Goal: Task Accomplishment & Management: Manage account settings

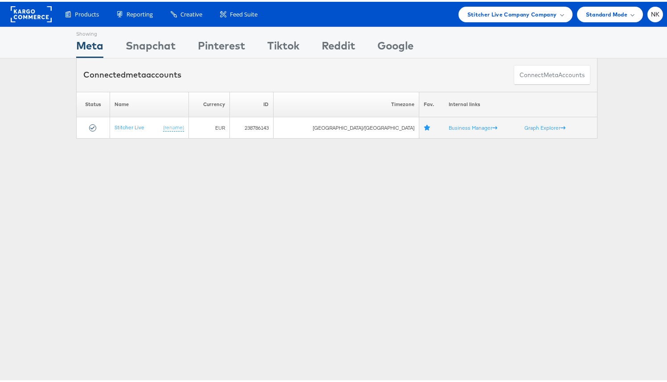
click at [322, 60] on div "Connected meta accounts Connect meta Accounts" at bounding box center [337, 73] width 522 height 33
click at [546, 11] on span "Stitcher Live Company Company" at bounding box center [513, 12] width 90 height 9
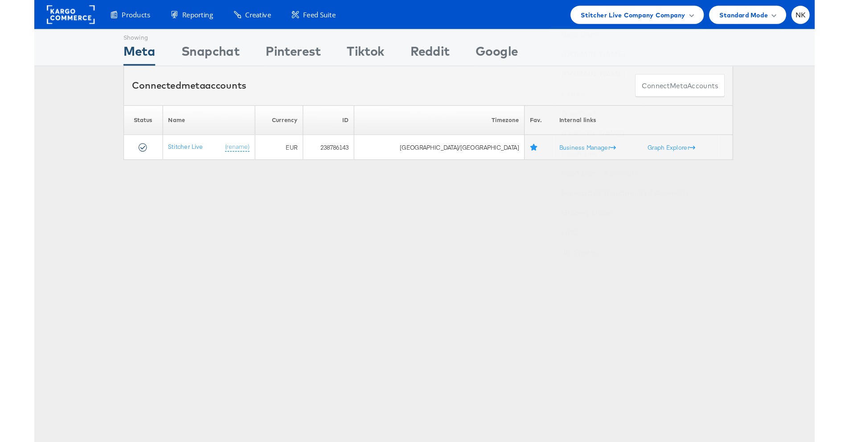
scroll to position [322, 0]
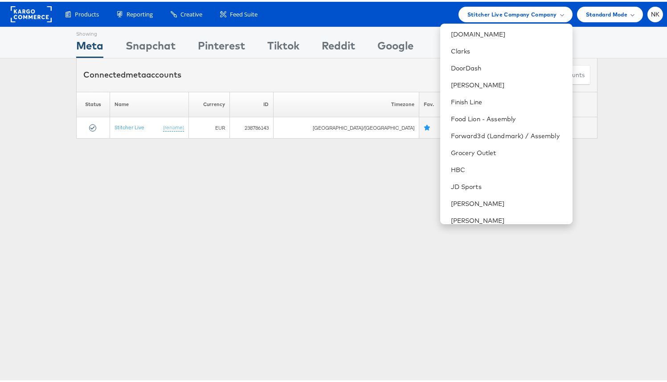
click at [334, 83] on div "Connected meta accounts Connect meta Accounts" at bounding box center [337, 73] width 522 height 33
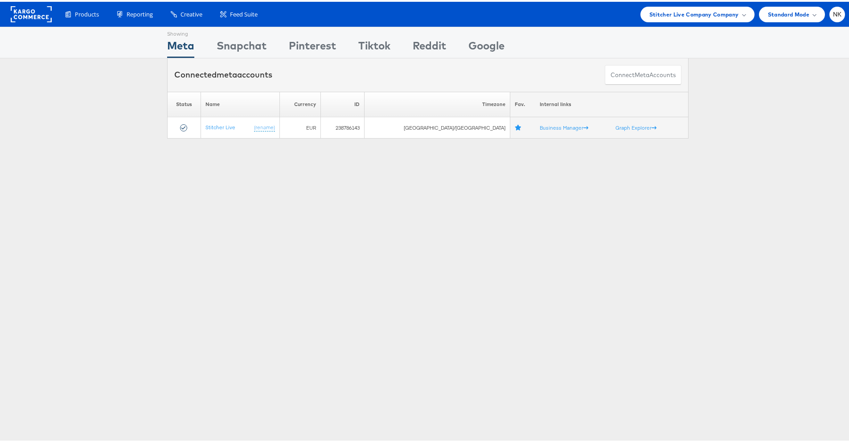
drag, startPoint x: 151, startPoint y: 184, endPoint x: 170, endPoint y: 172, distance: 22.6
click at [151, 183] on div "Showing Meta Showing Snapchat Showing Pinterest Showing Tiktok Showing Reddit S…" at bounding box center [428, 248] width 856 height 446
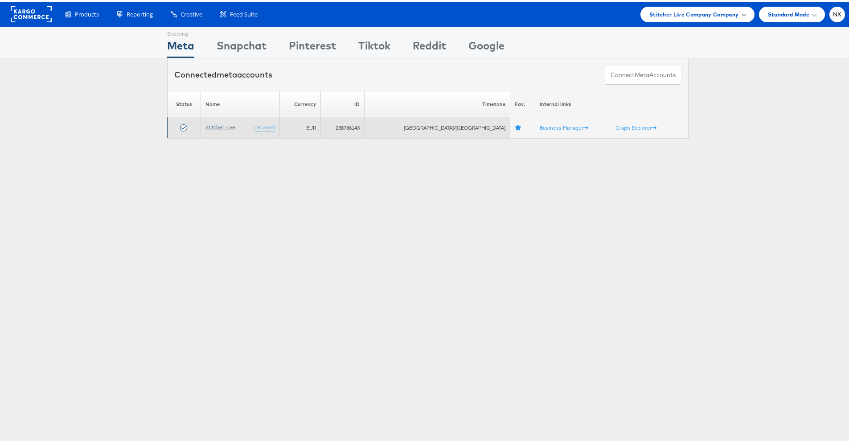
click at [217, 127] on link "Stitcher Live" at bounding box center [220, 125] width 30 height 7
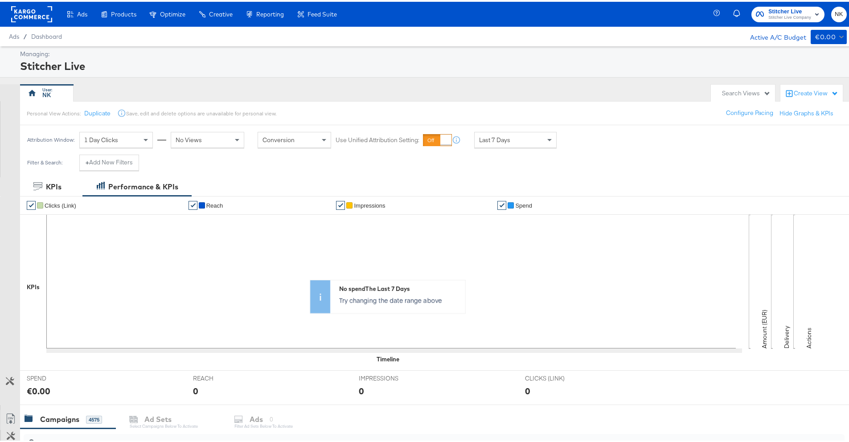
click at [0, 0] on div "Instant Experiences" at bounding box center [0, 0] width 0 height 0
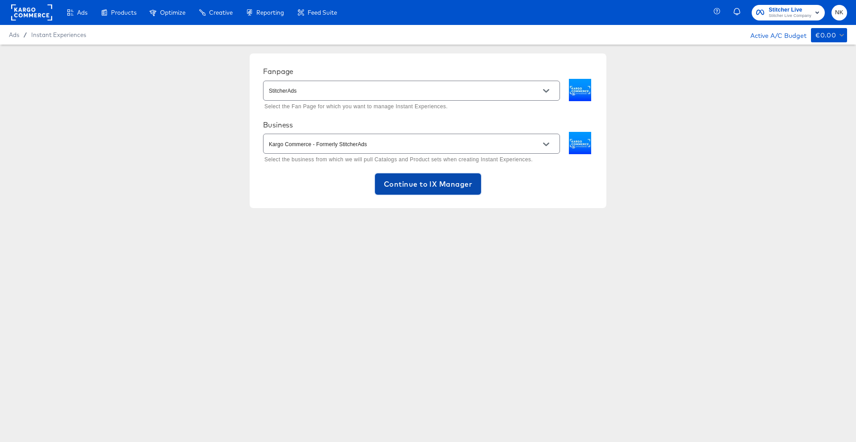
click at [413, 177] on button "Continue to IX Manager" at bounding box center [428, 183] width 106 height 21
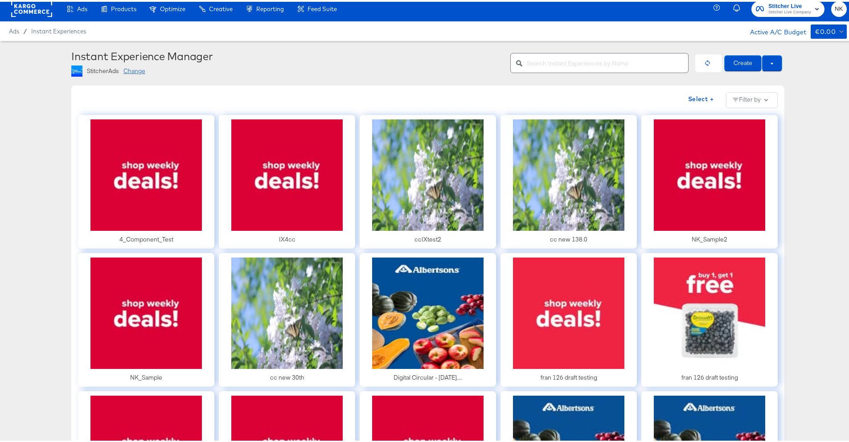
scroll to position [11, 0]
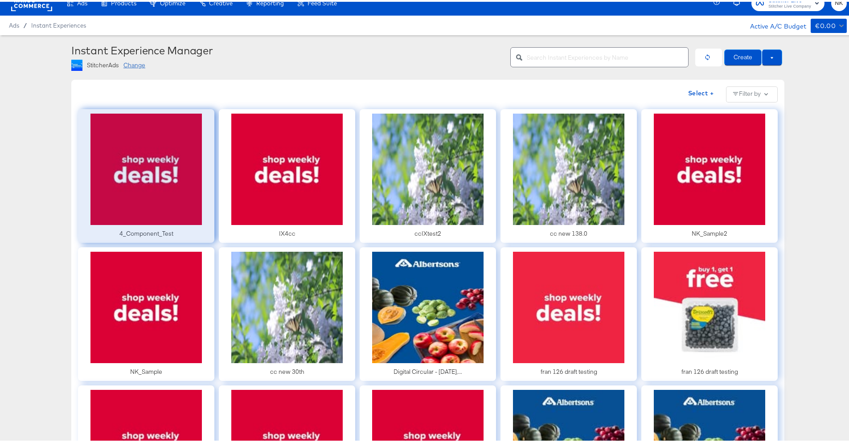
click at [170, 162] on div at bounding box center [146, 174] width 136 height 134
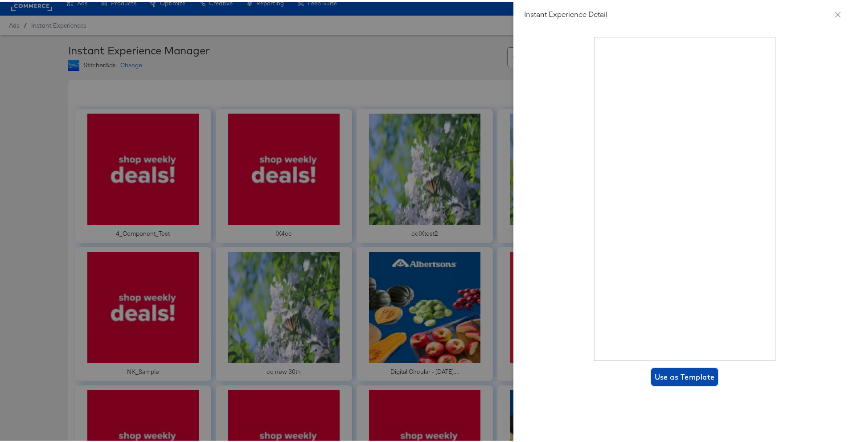
click at [684, 375] on span "Use as Template" at bounding box center [685, 375] width 60 height 12
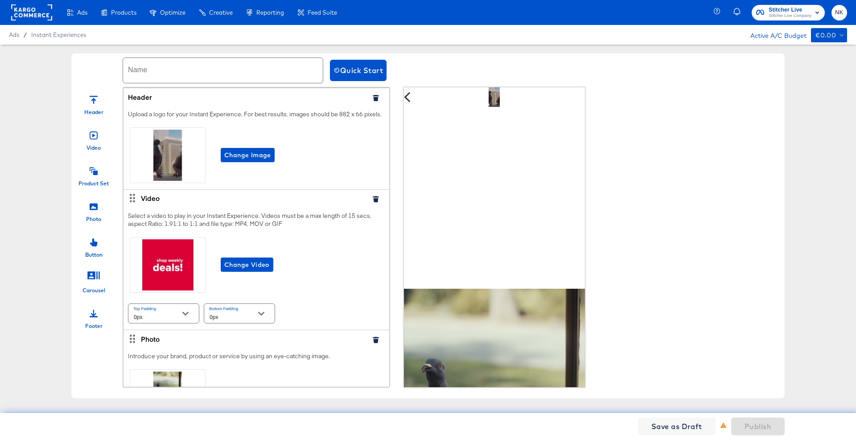
click at [22, 91] on div "Name Quick Start Header Video Product Set Photo Button Carousel Footer Header U…" at bounding box center [428, 226] width 856 height 363
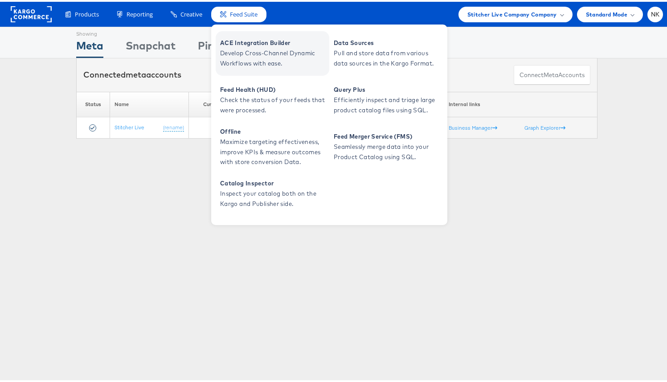
click at [239, 45] on span "ACE Integration Builder" at bounding box center [273, 41] width 107 height 10
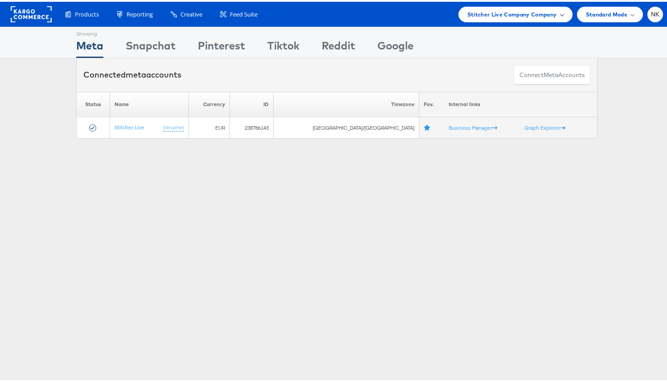
click at [560, 13] on span at bounding box center [562, 12] width 4 height 4
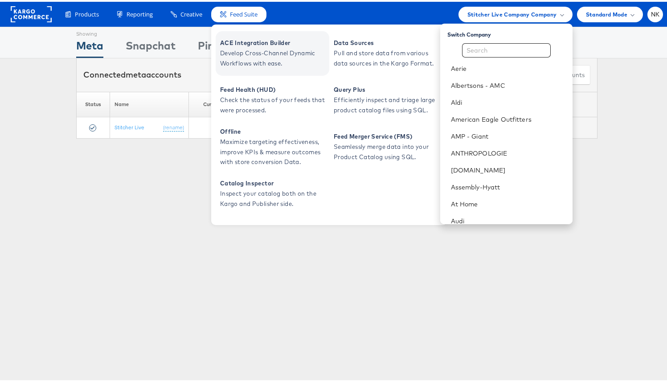
click at [248, 39] on span "ACE Integration Builder" at bounding box center [273, 41] width 107 height 10
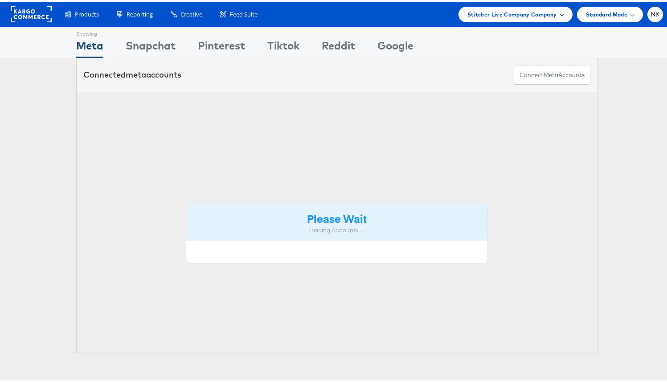
click at [534, 19] on div "Stitcher Live Company Company" at bounding box center [516, 13] width 114 height 16
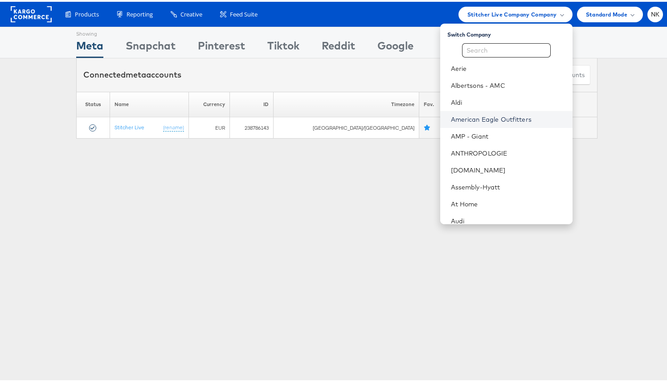
click at [505, 114] on link "American Eagle Outfitters" at bounding box center [508, 117] width 115 height 9
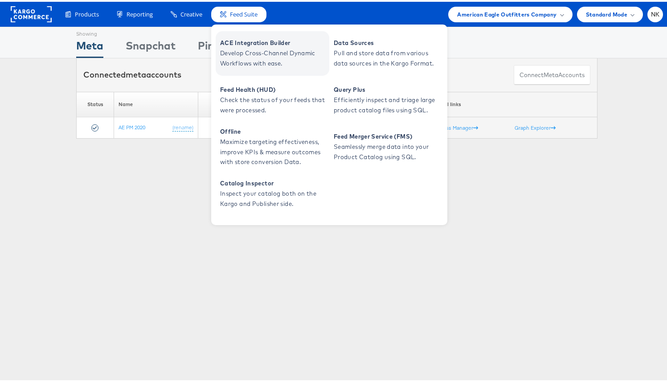
click at [258, 44] on span "ACE Integration Builder" at bounding box center [273, 41] width 107 height 10
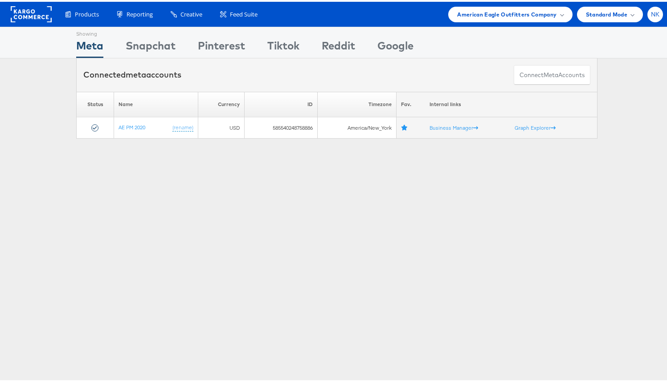
click at [649, 17] on div "NK" at bounding box center [656, 13] width 16 height 16
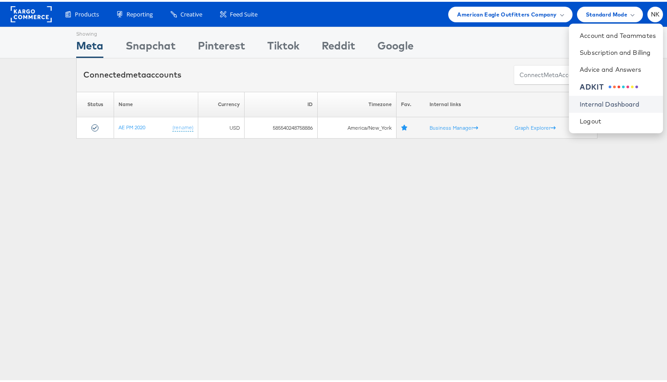
click at [608, 100] on link "Internal Dashboard" at bounding box center [618, 102] width 76 height 9
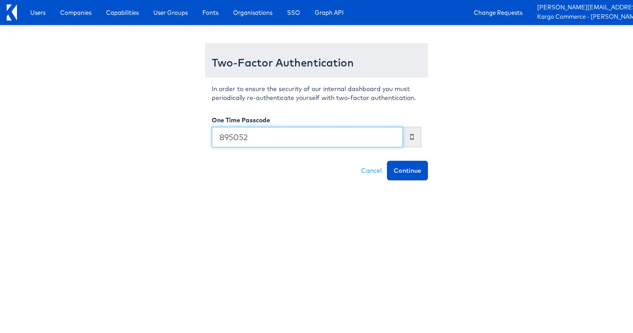
type input "895052"
click at [387, 160] on button "Continue" at bounding box center [407, 170] width 41 height 20
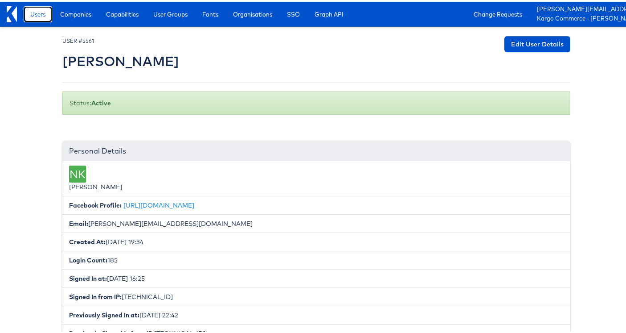
click at [35, 18] on link "Users" at bounding box center [38, 12] width 29 height 16
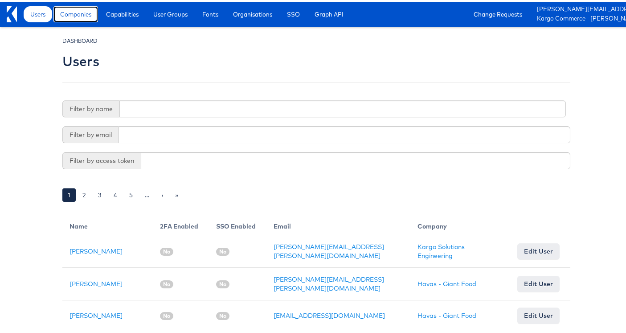
click at [66, 18] on link "Companies" at bounding box center [75, 12] width 45 height 16
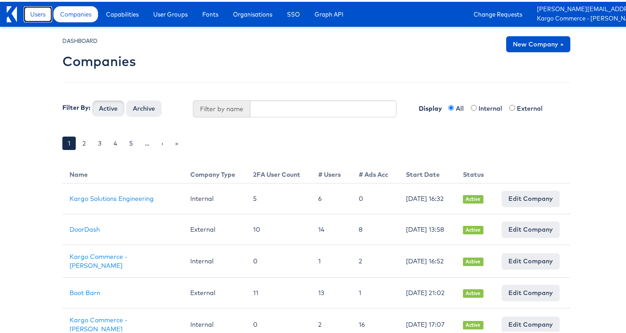
click at [42, 15] on span "Users" at bounding box center [37, 12] width 15 height 9
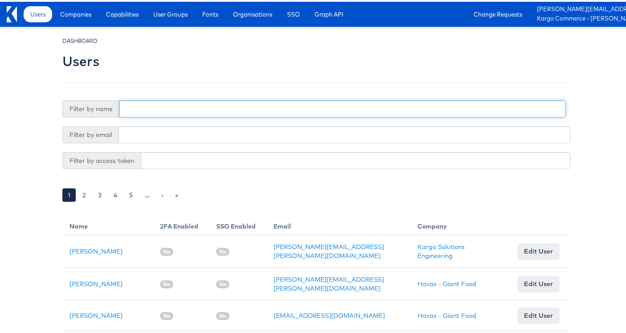
click at [160, 104] on input "text" at bounding box center [342, 107] width 447 height 17
type input "namit"
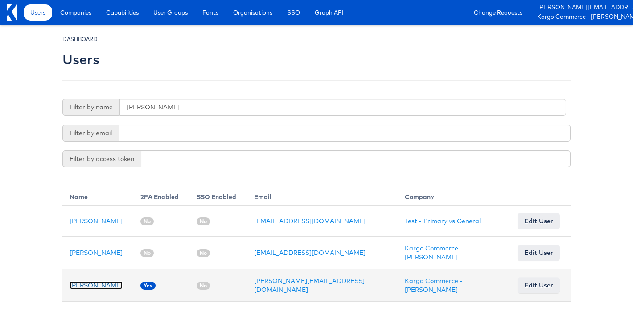
click at [101, 281] on link "Namit Kumar" at bounding box center [96, 285] width 53 height 8
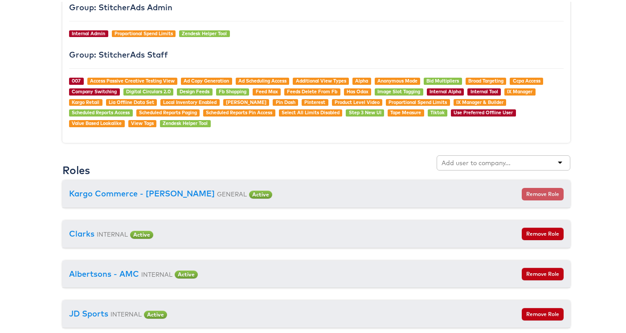
scroll to position [893, 0]
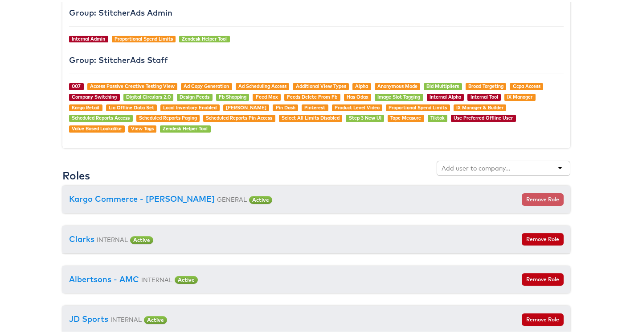
click at [517, 169] on div at bounding box center [504, 166] width 134 height 15
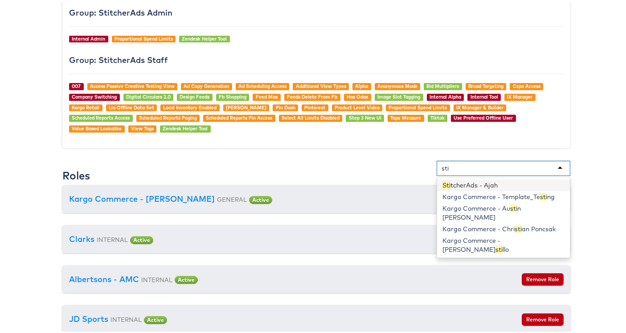
scroll to position [0, 0]
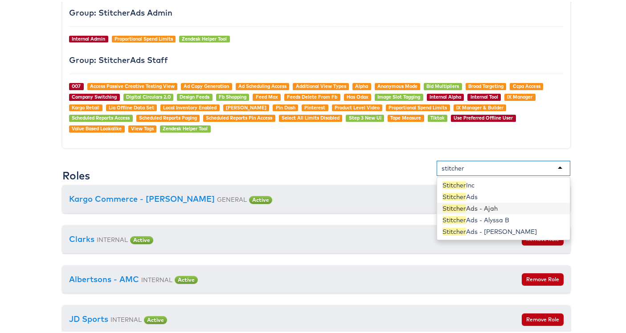
type input "stitcher"
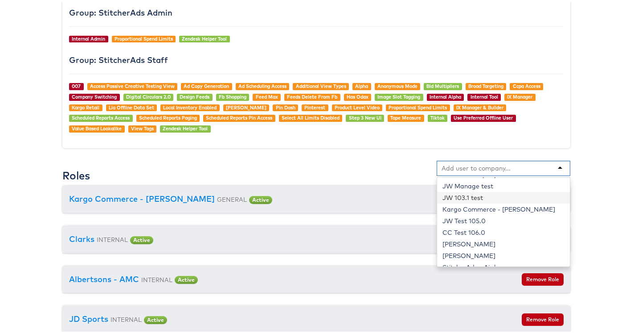
scroll to position [646, 0]
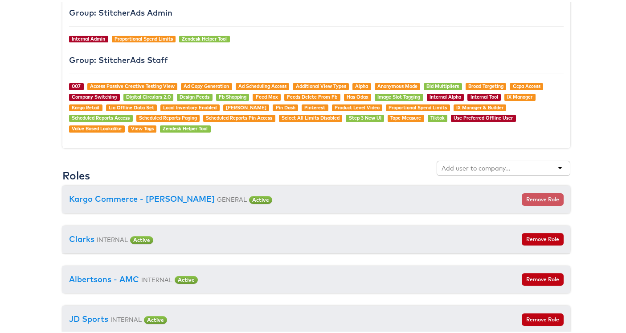
click at [347, 161] on div "Roles Kargo Commerce - John Stacey Omar Little - Testing StitcherInc StitcherAd…" at bounding box center [316, 171] width 508 height 25
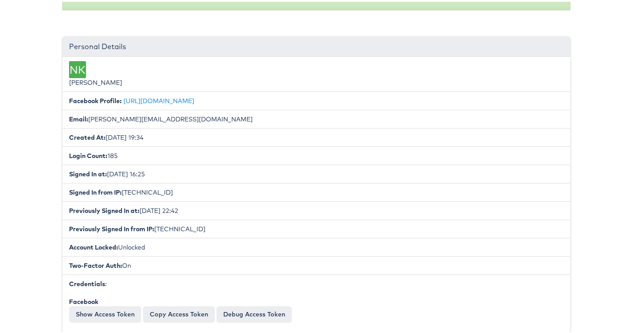
scroll to position [0, 0]
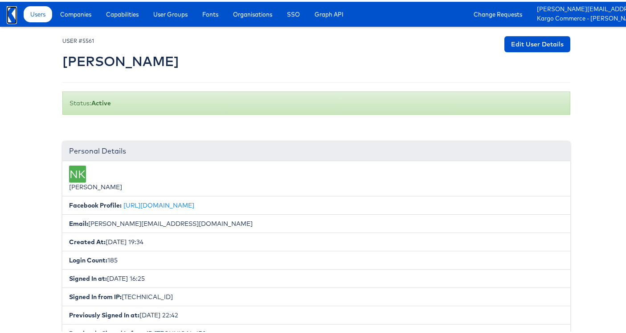
click at [14, 15] on icon at bounding box center [14, 12] width 5 height 16
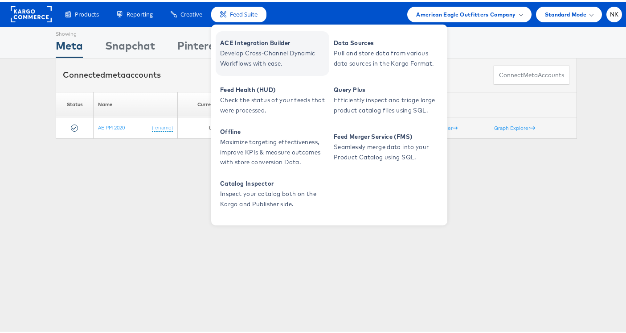
click at [238, 57] on span "Develop Cross-Channel Dynamic Workflows with ease." at bounding box center [273, 56] width 107 height 21
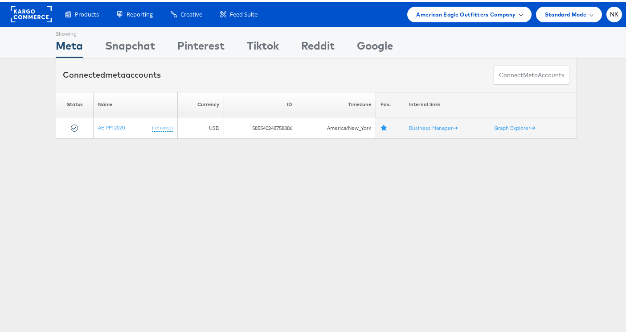
click at [441, 10] on span "American Eagle Outfitters Company" at bounding box center [465, 12] width 99 height 9
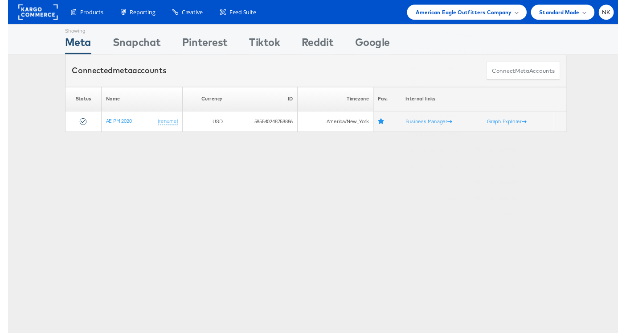
scroll to position [386, 0]
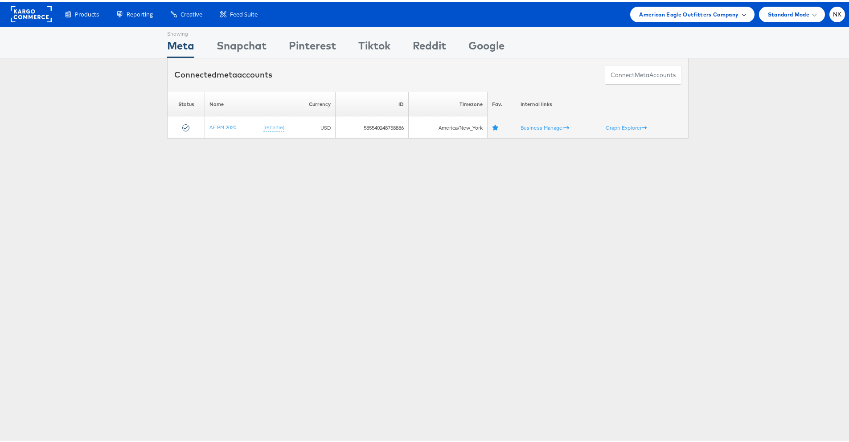
click at [718, 15] on span "American Eagle Outfitters Company" at bounding box center [688, 12] width 99 height 9
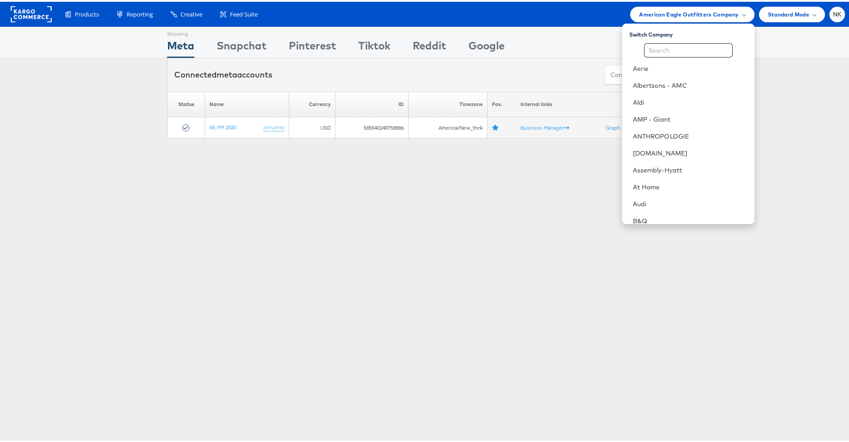
scroll to position [452, 0]
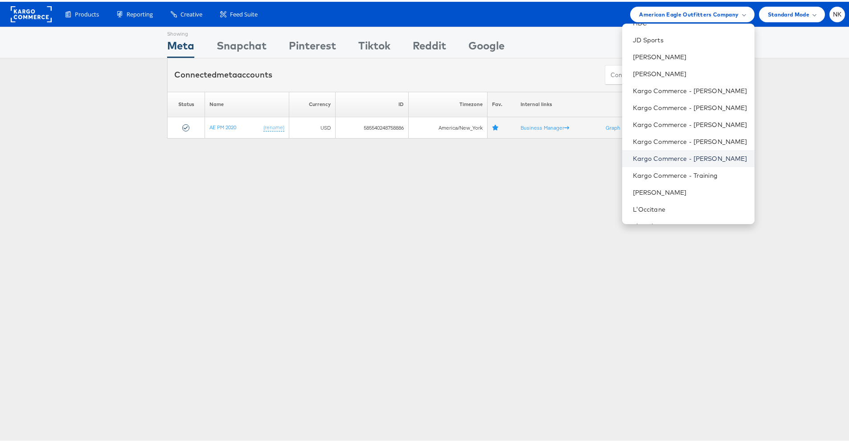
click at [707, 157] on link "Kargo Commerce - Namit Kumar" at bounding box center [690, 156] width 115 height 9
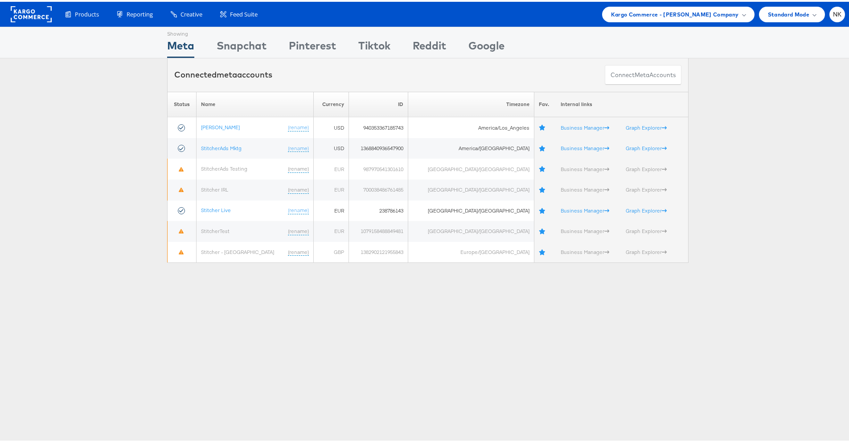
click at [85, 189] on div "Please Wait Loading Accounts .... Status Name Currency ID Timezone Fav. Interna…" at bounding box center [428, 176] width 856 height 172
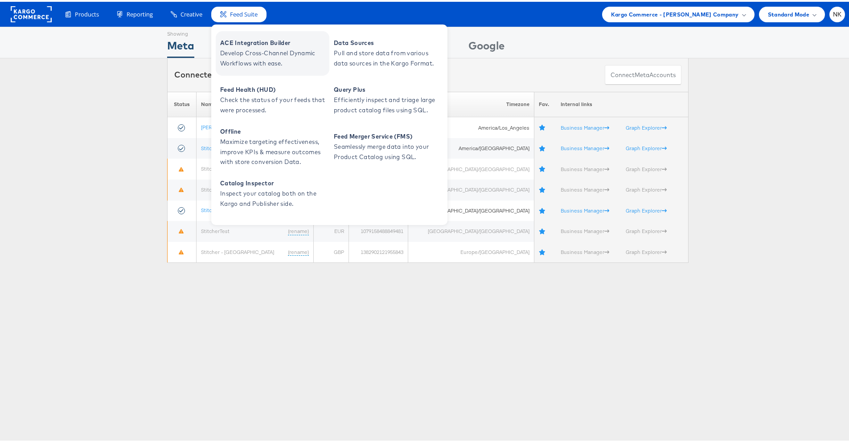
click at [238, 49] on span "Develop Cross-Channel Dynamic Workflows with ease." at bounding box center [273, 56] width 107 height 21
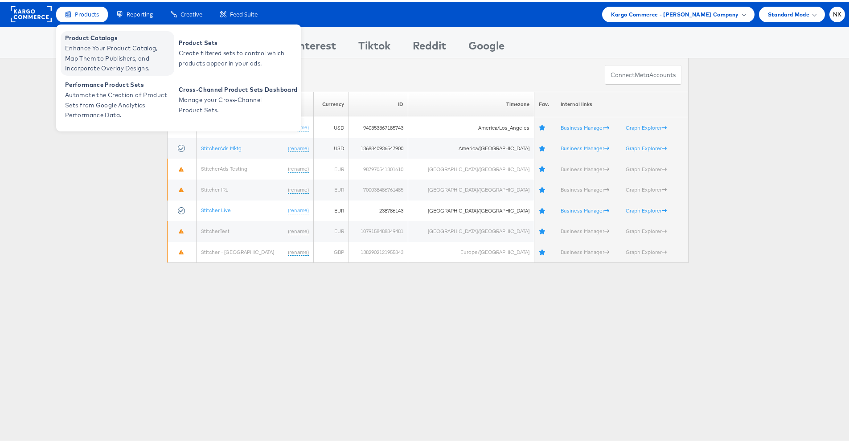
click at [84, 34] on span "Product Catalogs" at bounding box center [118, 36] width 107 height 10
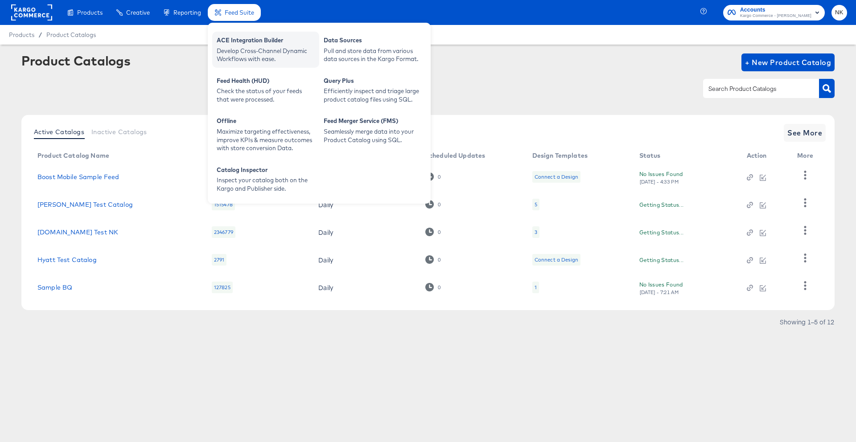
click at [230, 39] on div "ACE Integration Builder" at bounding box center [266, 41] width 98 height 11
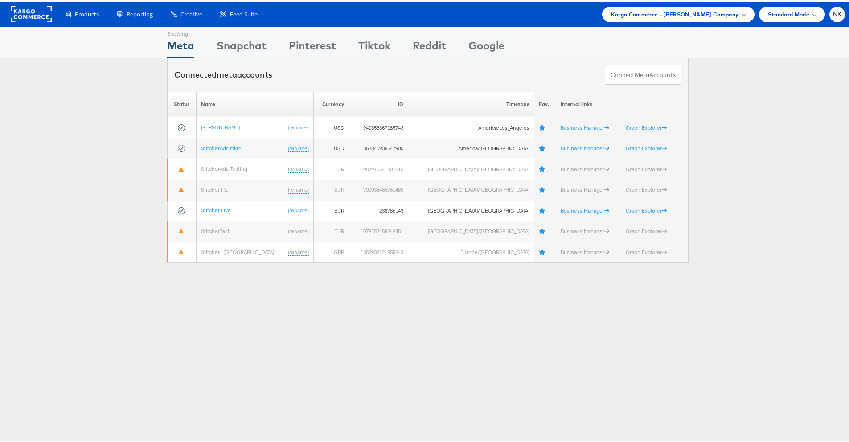
click at [45, 14] on rect at bounding box center [31, 12] width 41 height 16
click at [30, 15] on rect at bounding box center [31, 12] width 41 height 16
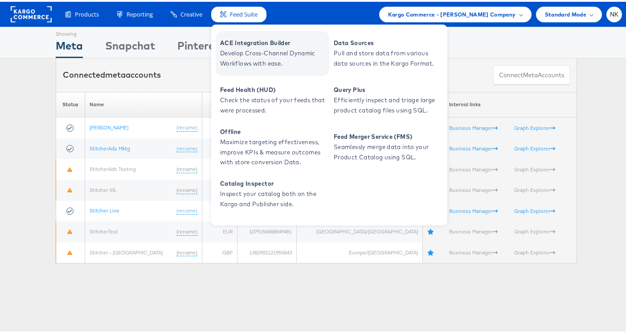
click at [245, 44] on span "ACE Integration Builder" at bounding box center [273, 41] width 107 height 10
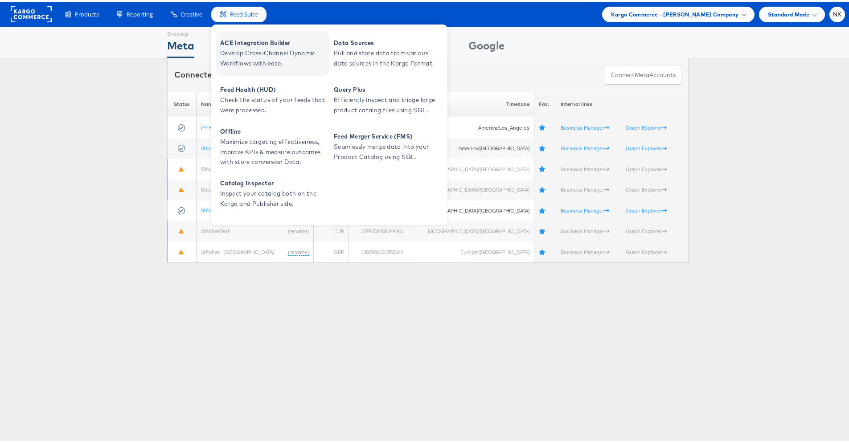
click at [246, 45] on span "ACE Integration Builder" at bounding box center [273, 41] width 107 height 10
click at [250, 43] on span "ACE Integration Builder" at bounding box center [273, 41] width 107 height 10
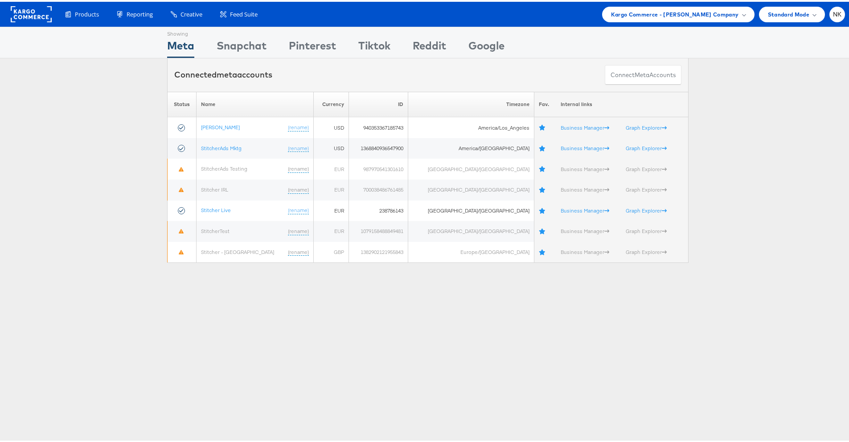
click at [35, 15] on rect at bounding box center [31, 12] width 41 height 16
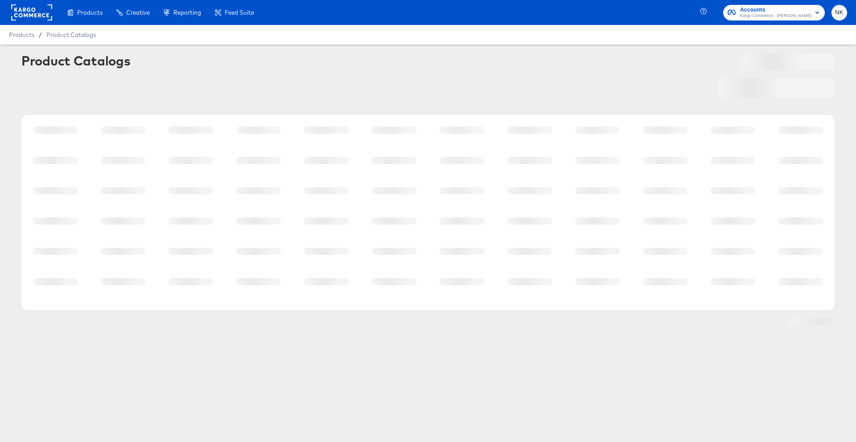
click at [43, 13] on rect at bounding box center [31, 12] width 41 height 16
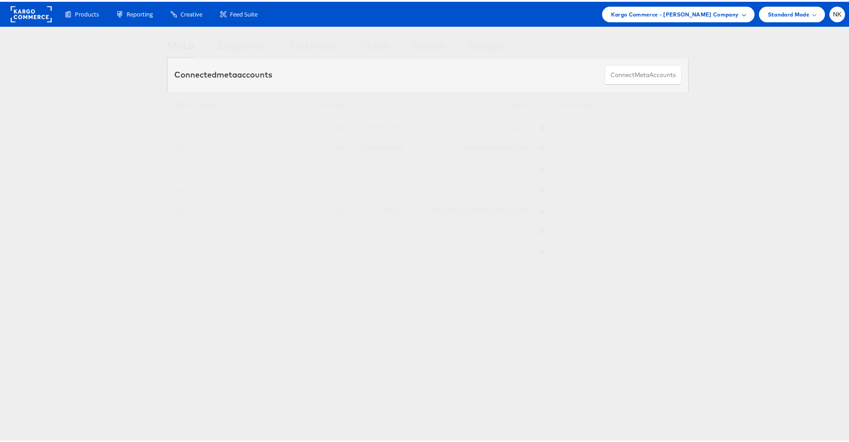
click at [694, 14] on span "Kargo Commerce - [PERSON_NAME] Company" at bounding box center [675, 12] width 128 height 9
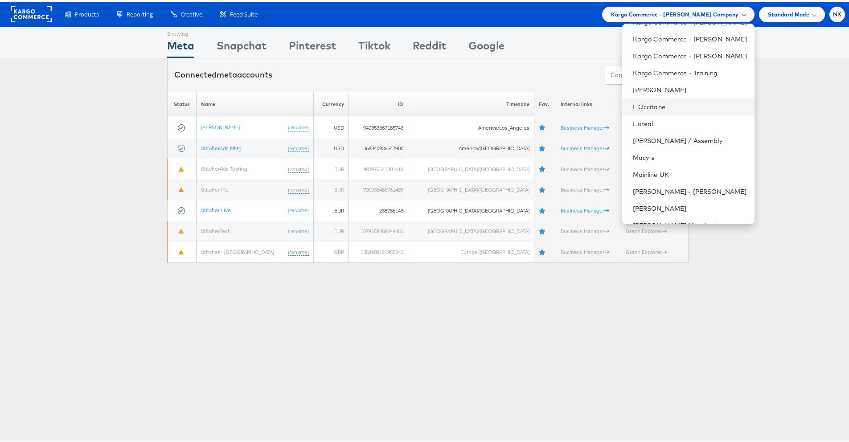
scroll to position [704, 0]
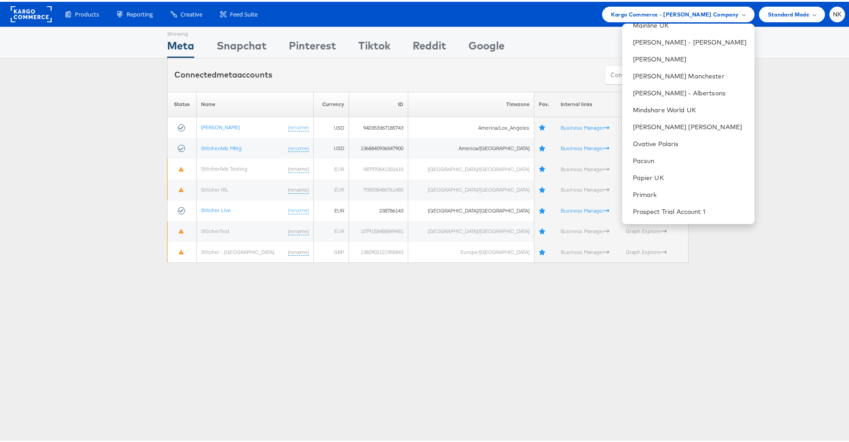
click at [584, 81] on div "Connected meta accounts Connect meta Accounts" at bounding box center [428, 73] width 522 height 33
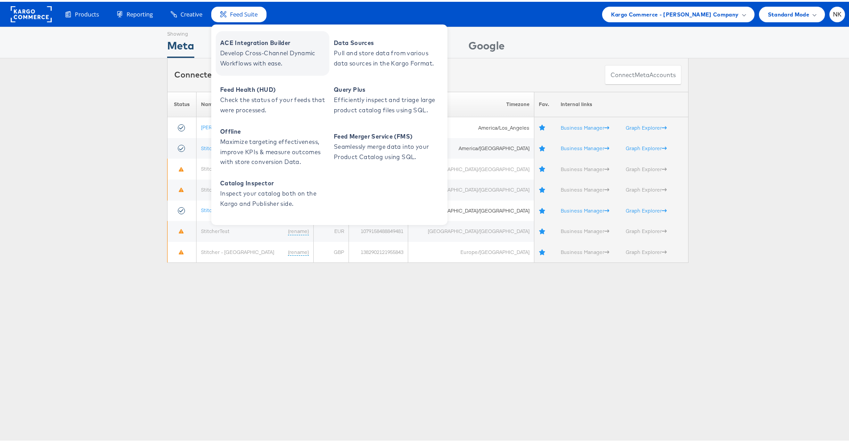
click at [240, 43] on span "ACE Integration Builder" at bounding box center [273, 41] width 107 height 10
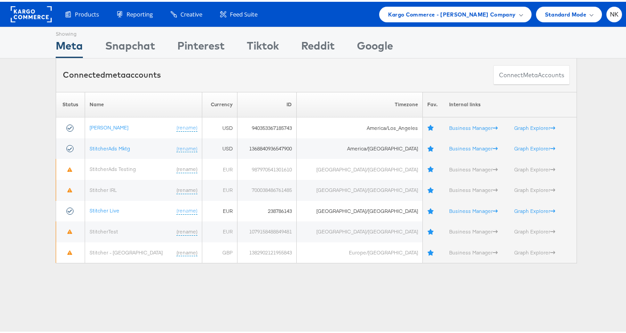
click at [244, 68] on div "Connected meta accounts Connect meta Accounts" at bounding box center [317, 73] width 522 height 33
click at [37, 12] on rect at bounding box center [31, 12] width 41 height 16
